Goal: Information Seeking & Learning: Learn about a topic

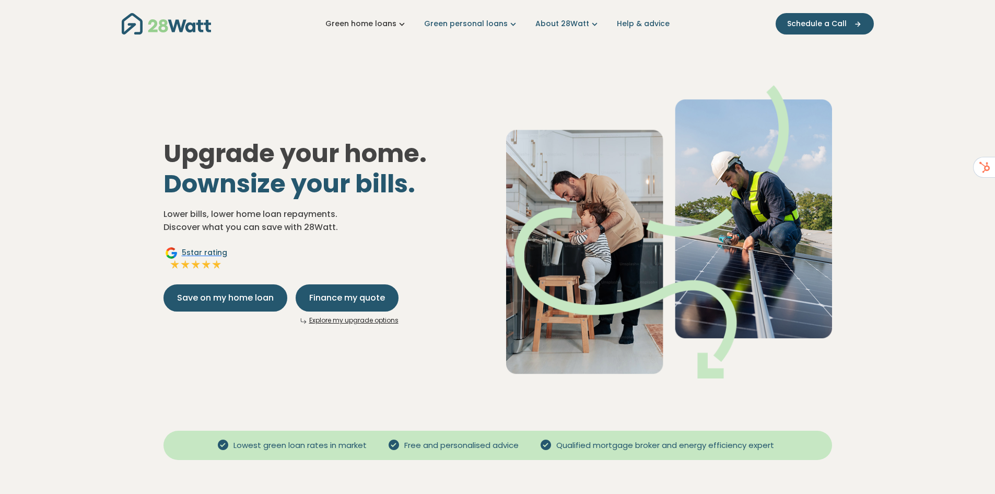
click at [406, 24] on icon "Main navigation" at bounding box center [401, 23] width 11 height 11
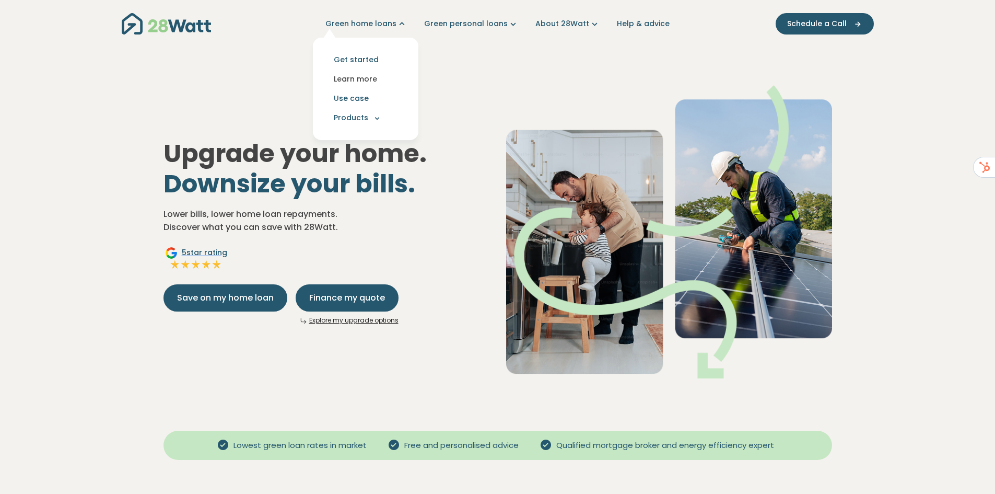
click at [366, 73] on link "Learn more" at bounding box center [365, 78] width 89 height 19
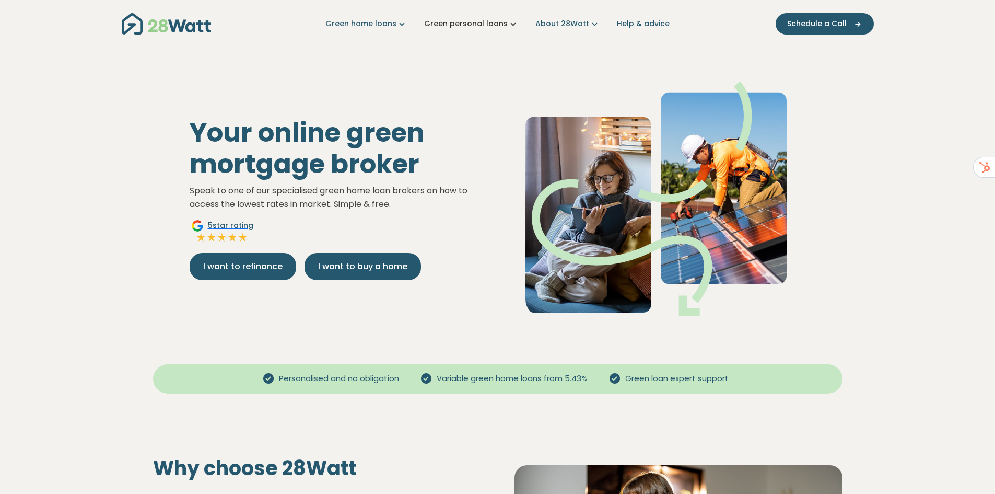
click at [485, 27] on link "Green personal loans" at bounding box center [471, 23] width 95 height 11
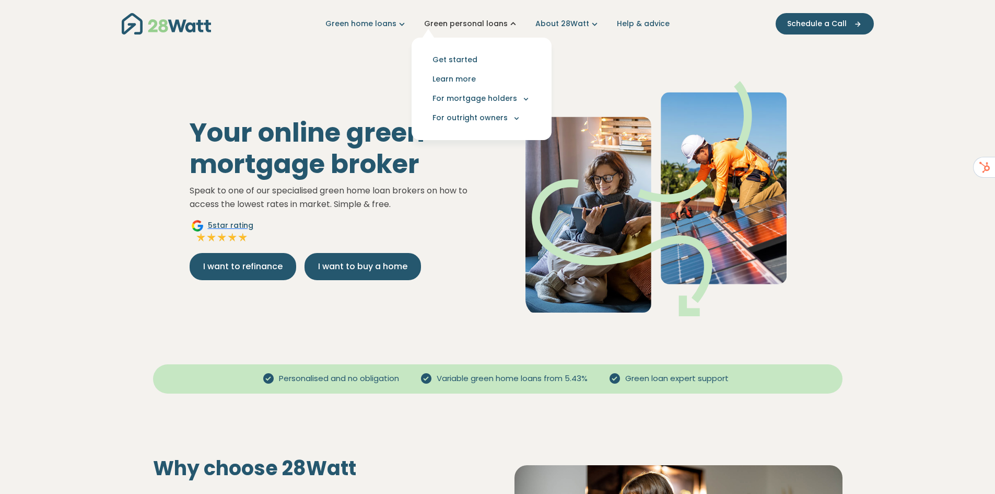
click at [485, 26] on link "Green personal loans" at bounding box center [471, 23] width 95 height 11
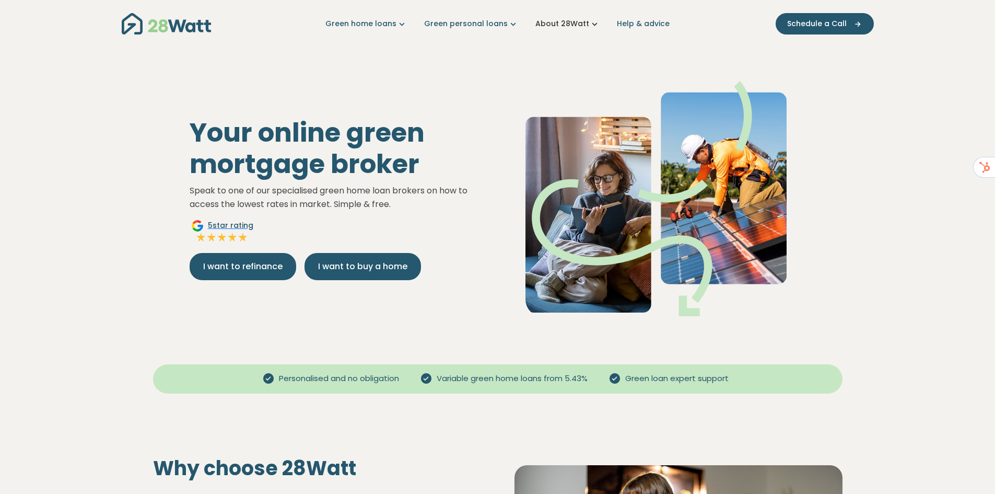
click at [566, 21] on link "About 28Watt" at bounding box center [567, 23] width 65 height 11
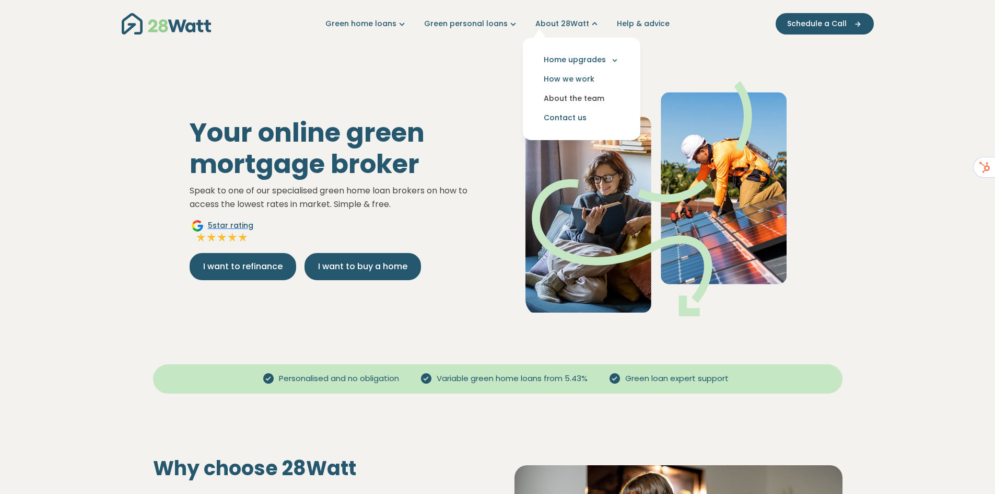
click at [580, 95] on link "About the team" at bounding box center [581, 98] width 101 height 19
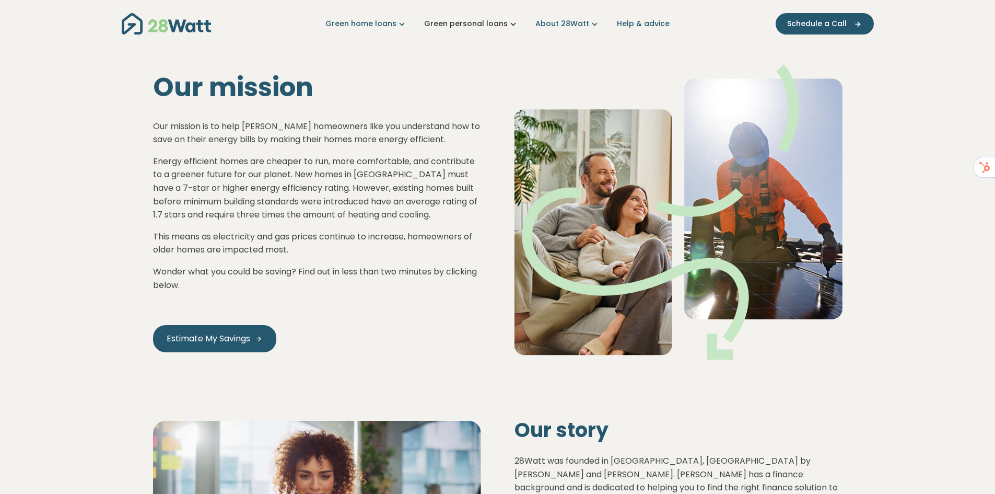
click at [509, 28] on icon "Main navigation" at bounding box center [513, 23] width 11 height 11
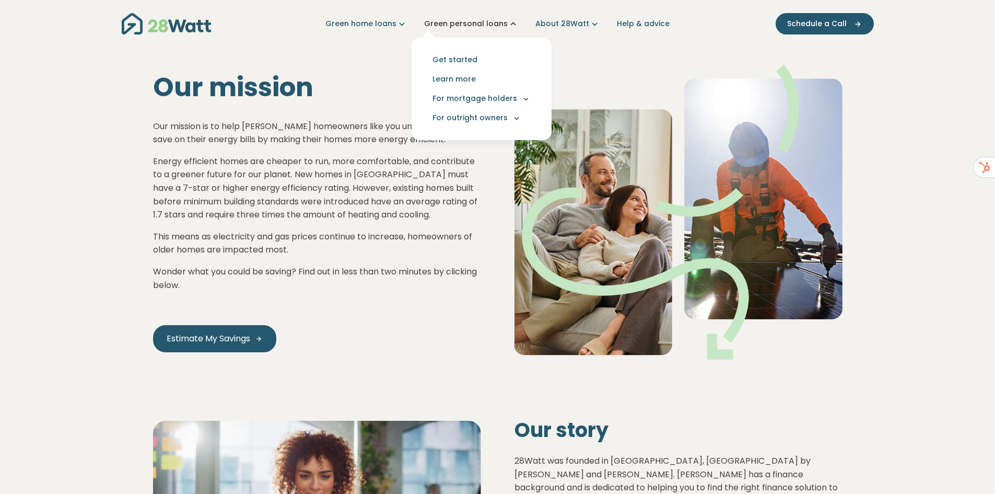
click at [509, 28] on icon "Main navigation" at bounding box center [513, 23] width 11 height 11
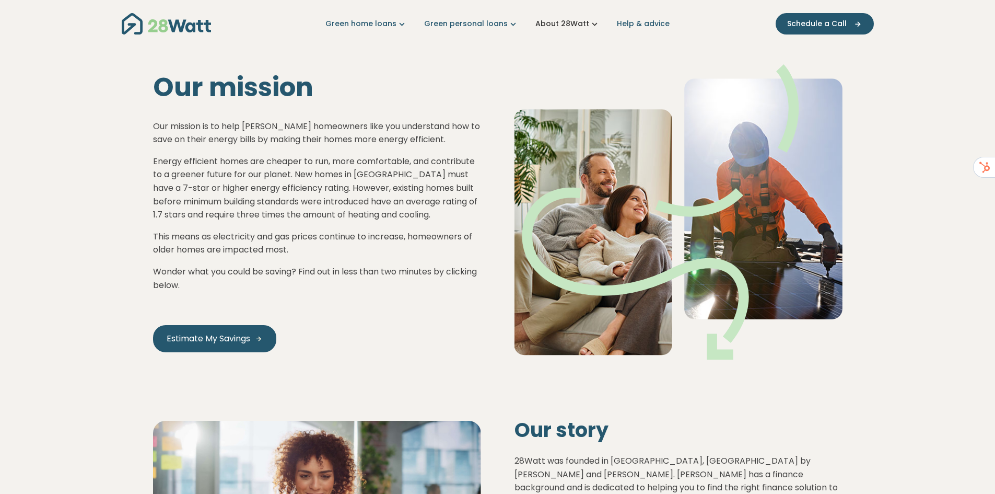
click at [594, 22] on icon "Main navigation" at bounding box center [594, 23] width 11 height 11
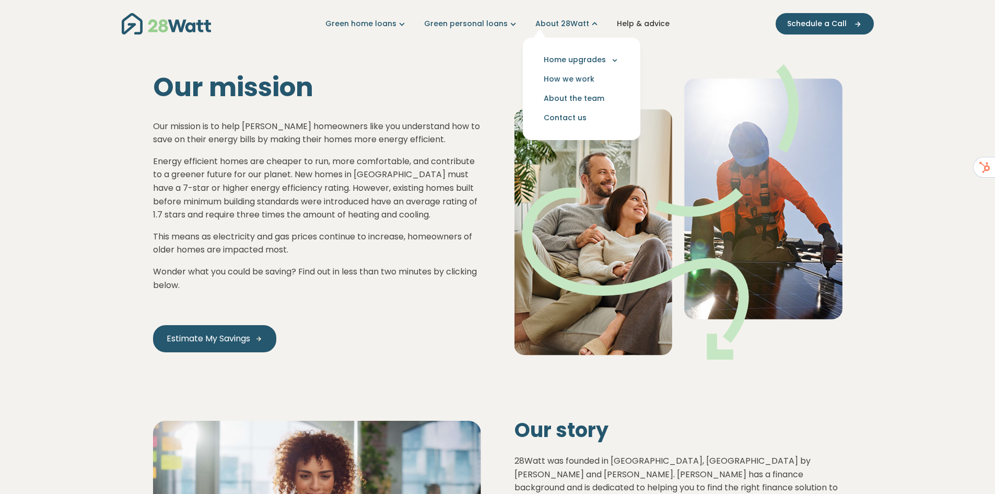
click at [644, 26] on link "Help & advice" at bounding box center [643, 23] width 53 height 11
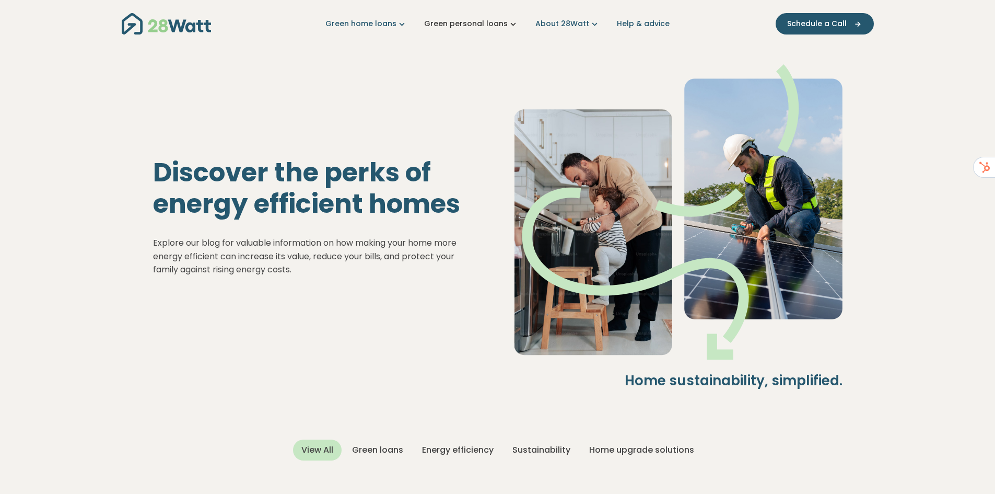
click at [485, 24] on link "Green personal loans" at bounding box center [471, 23] width 95 height 11
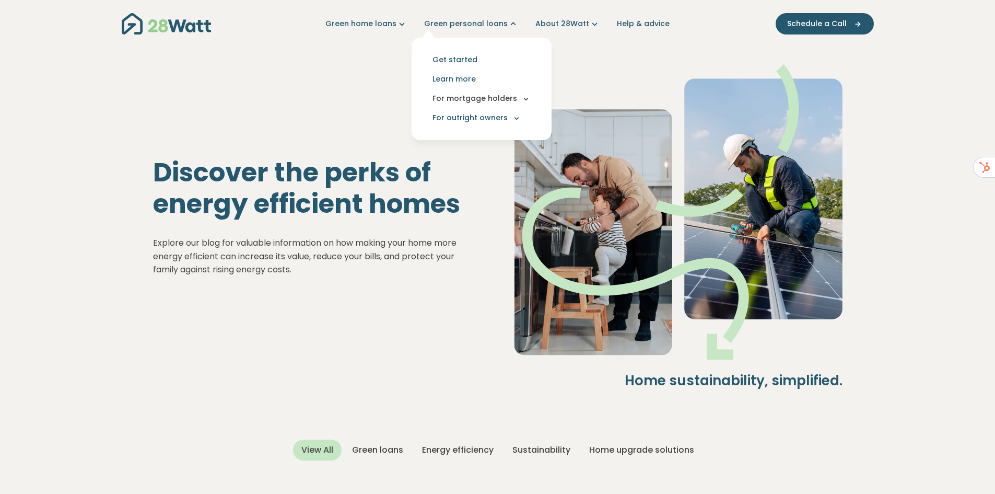
click at [463, 100] on button "For mortgage holders" at bounding box center [481, 98] width 123 height 19
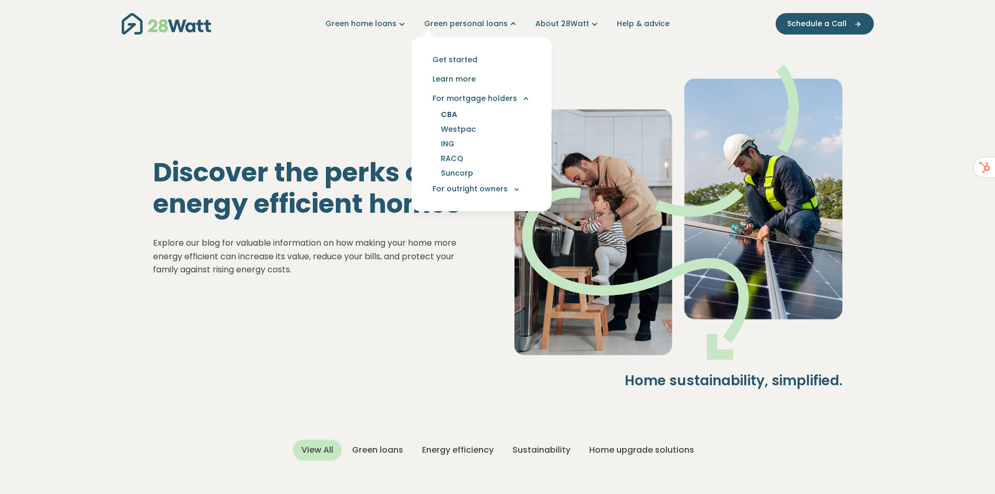
click at [457, 113] on link "CBA" at bounding box center [448, 114] width 41 height 15
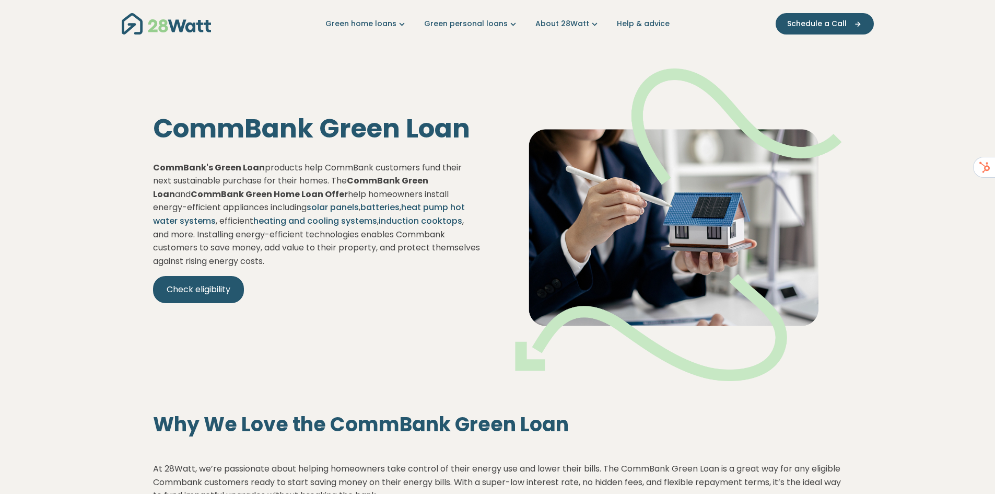
click at [185, 17] on img "Main navigation" at bounding box center [166, 23] width 89 height 21
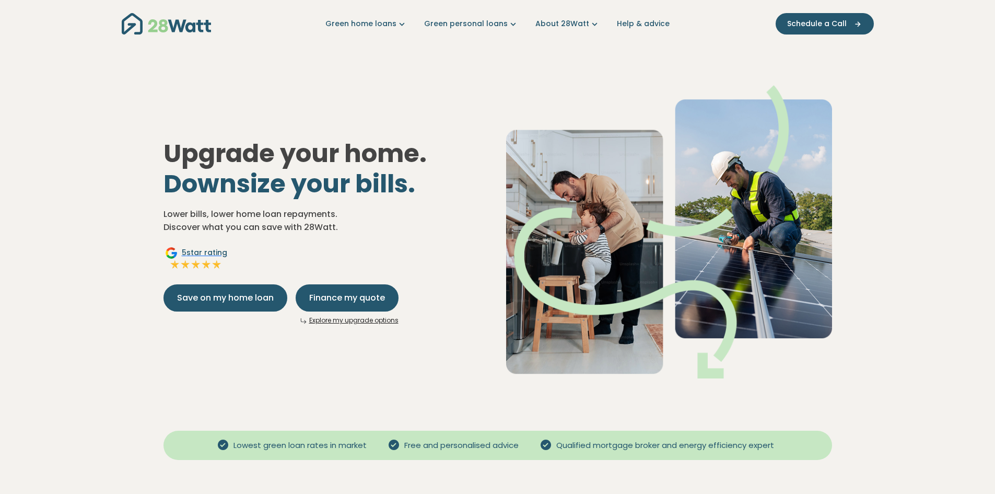
click at [359, 319] on link "Explore my upgrade options" at bounding box center [353, 319] width 89 height 9
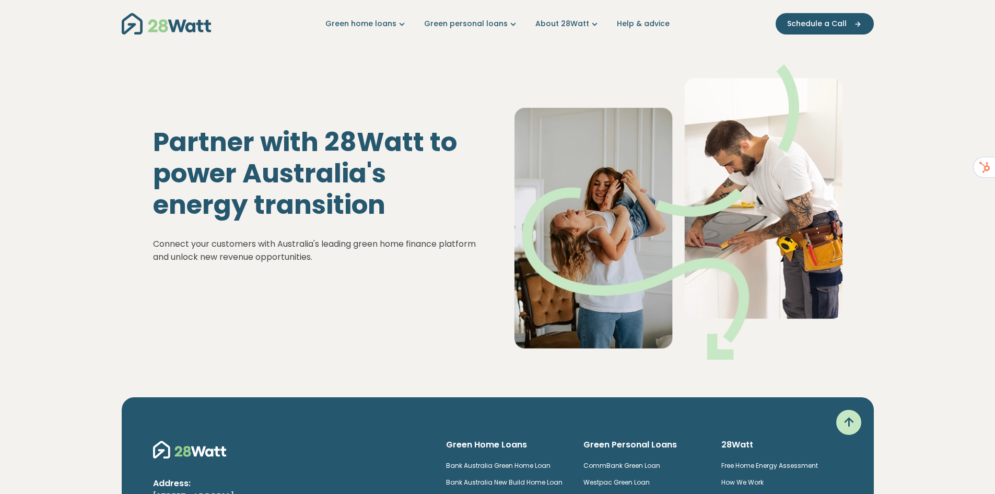
click at [191, 28] on img "Main navigation" at bounding box center [166, 23] width 89 height 21
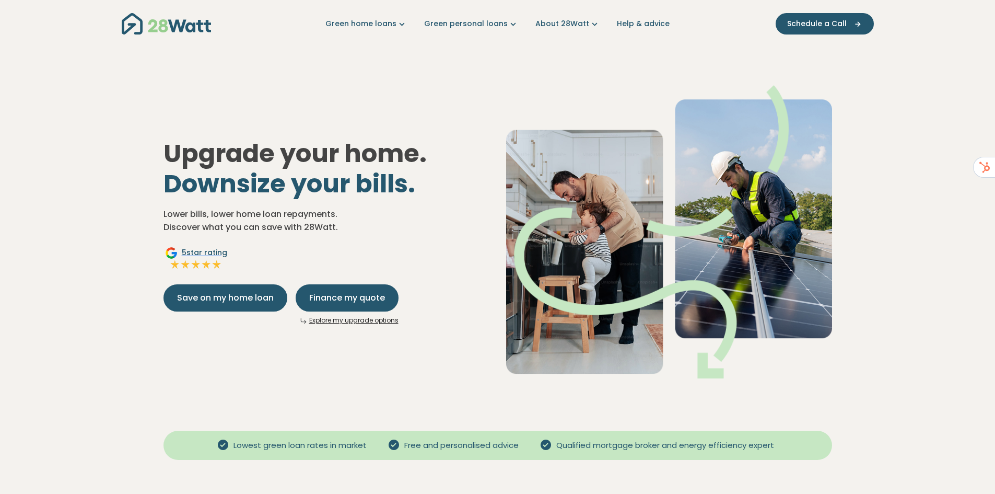
click at [378, 318] on link "Explore my upgrade options" at bounding box center [353, 319] width 89 height 9
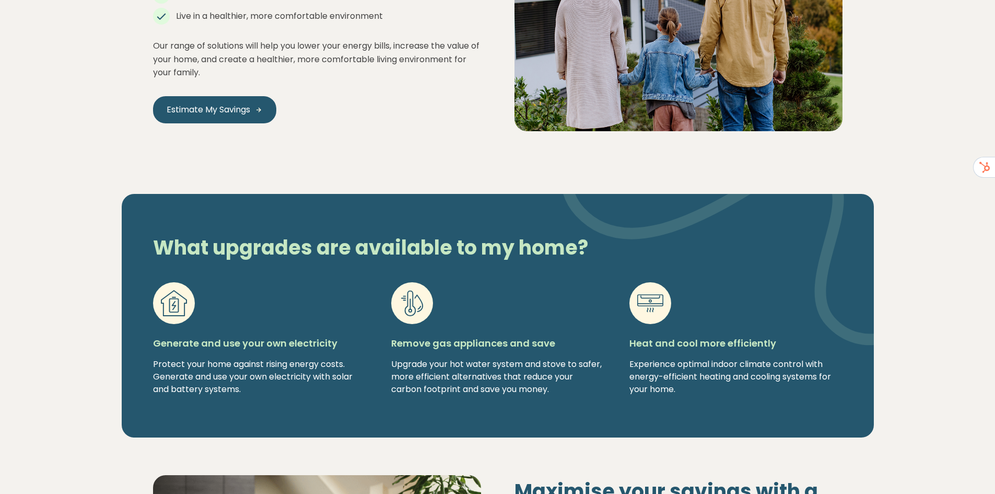
scroll to position [940, 0]
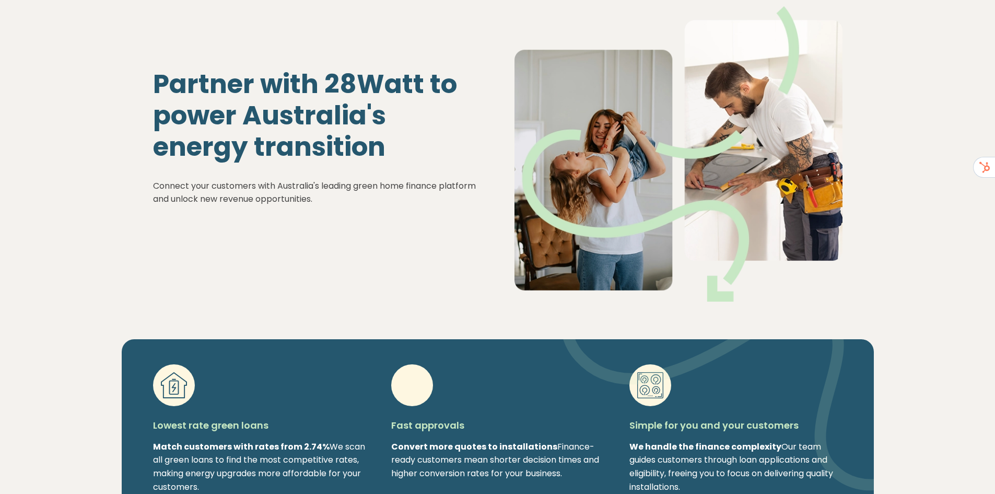
scroll to position [52, 0]
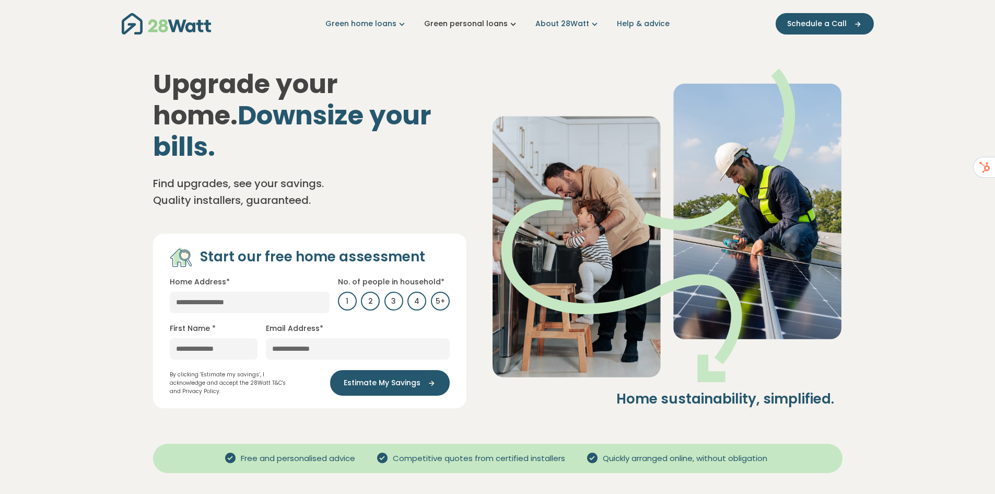
click at [466, 24] on link "Green personal loans" at bounding box center [471, 23] width 95 height 11
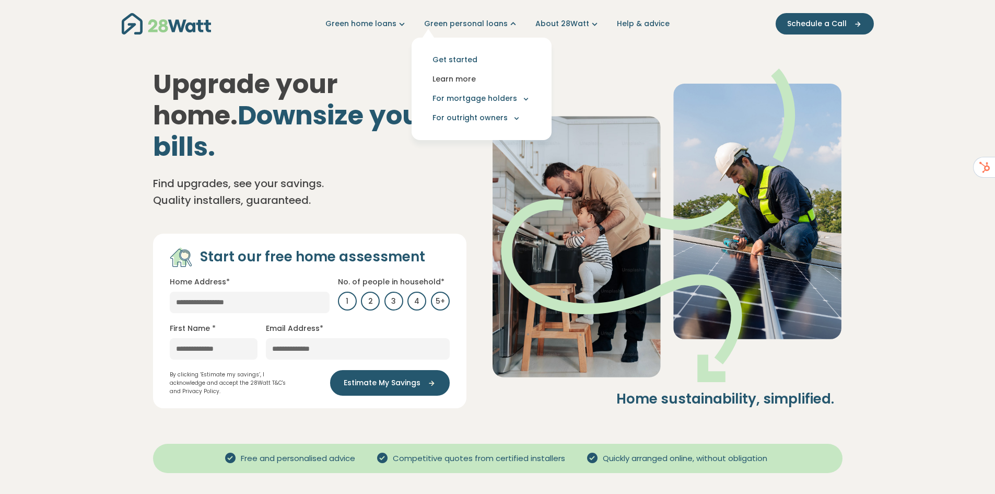
click at [475, 78] on link "Learn more" at bounding box center [481, 78] width 123 height 19
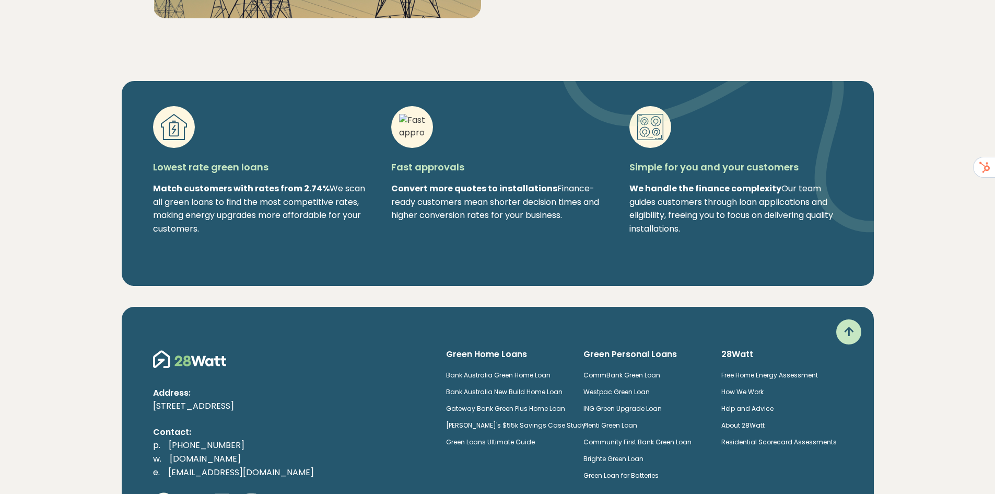
scroll to position [1120, 0]
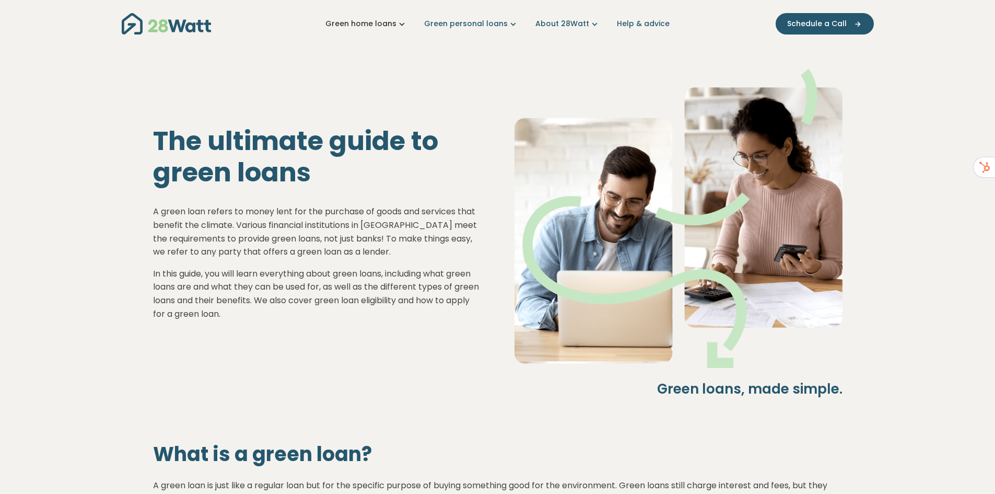
click at [396, 23] on link "Green home loans" at bounding box center [366, 23] width 82 height 11
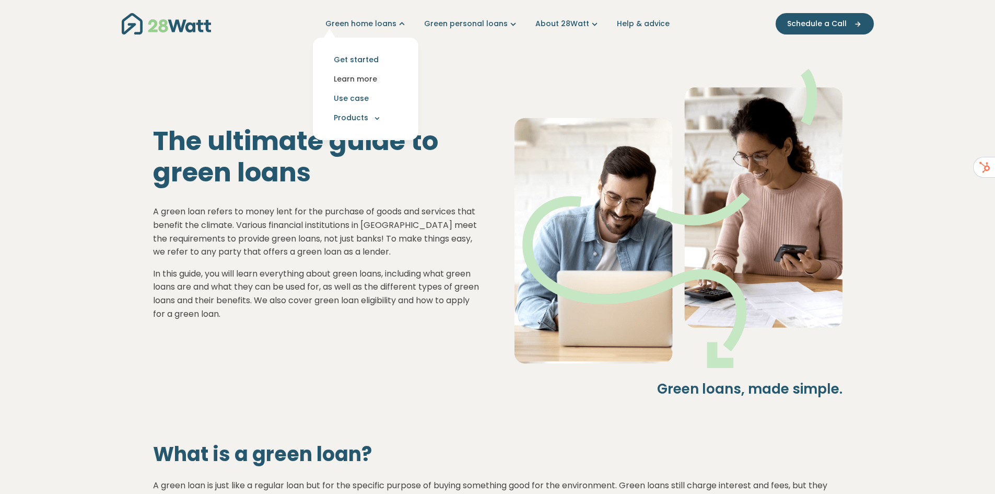
click at [379, 78] on link "Learn more" at bounding box center [365, 78] width 89 height 19
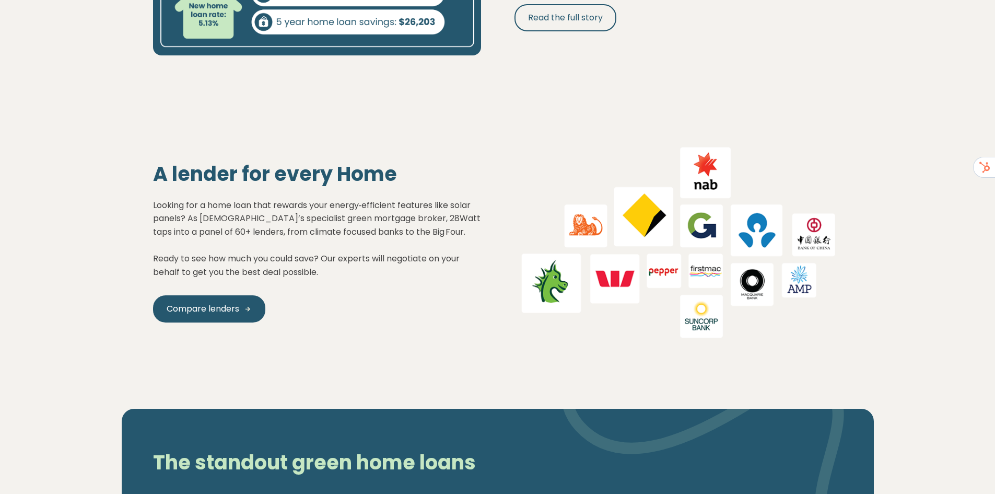
scroll to position [1149, 0]
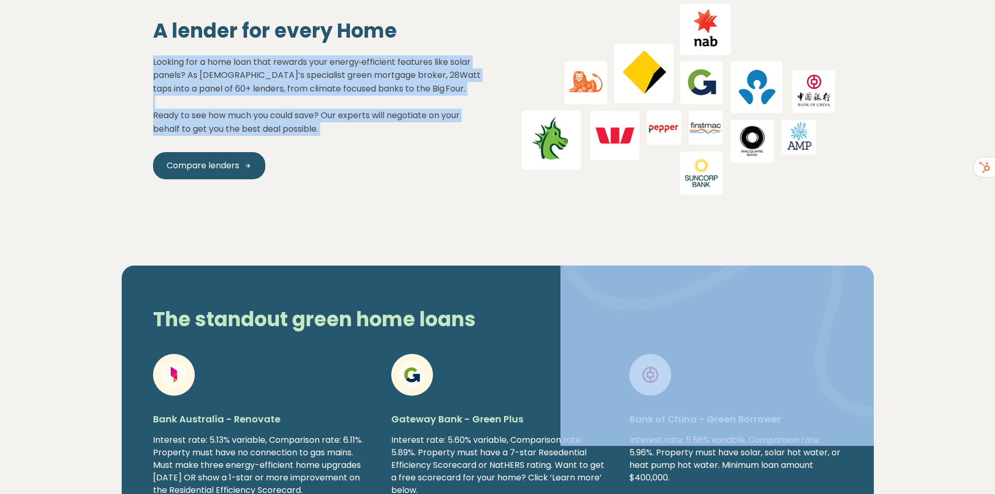
drag, startPoint x: 150, startPoint y: 60, endPoint x: 378, endPoint y: 139, distance: 240.7
click at [378, 139] on div "A lender for every Home Looking for a home loan that rewards your energy‑effici…" at bounding box center [316, 99] width 361 height 160
copy div "Looking for a home loan that rewards your energy‑efficient features like solar …"
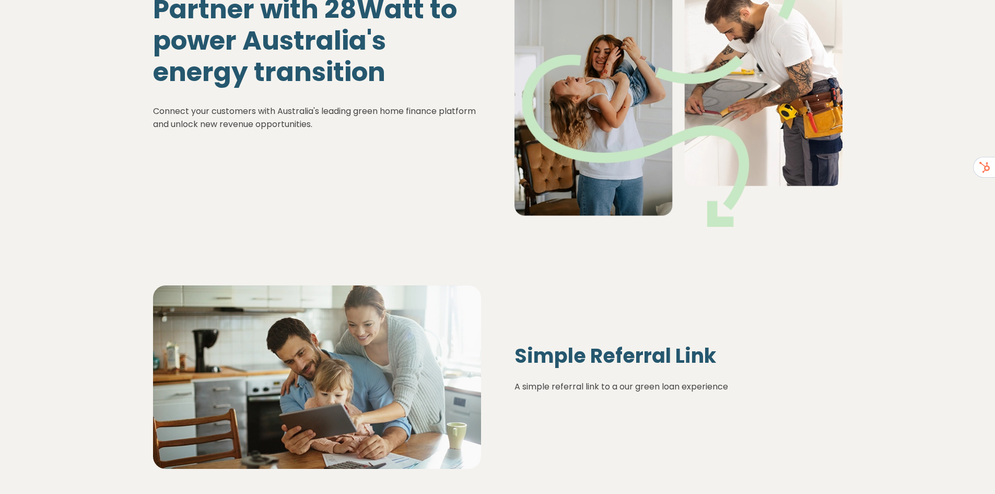
scroll to position [366, 0]
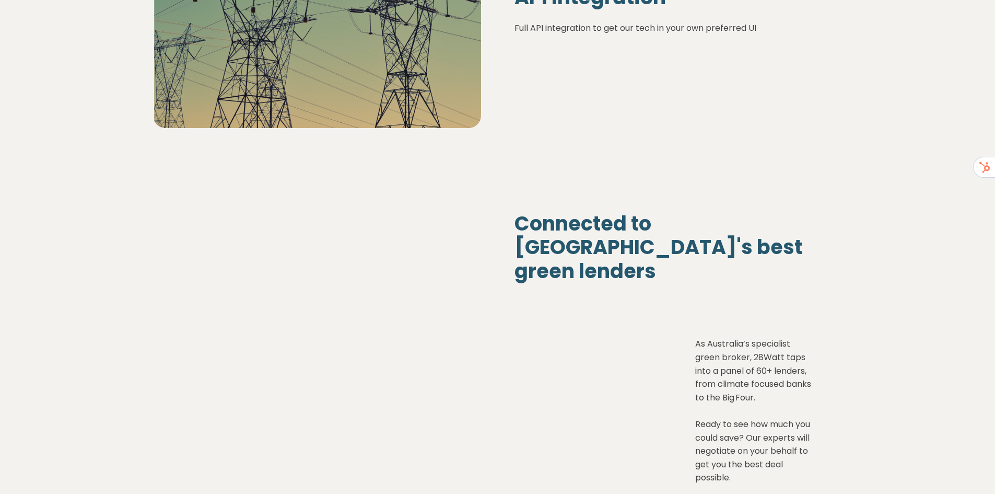
scroll to position [1306, 0]
